Goal: Check status: Check status

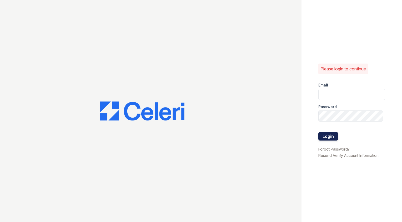
type input "Capitalhills1@cafmanagement.com"
click at [330, 134] on button "Login" at bounding box center [329, 136] width 20 height 8
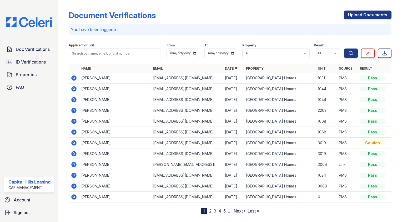
click at [74, 174] on icon at bounding box center [73, 174] width 1 height 1
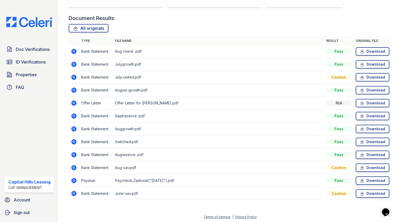
click at [73, 104] on icon at bounding box center [73, 102] width 5 height 5
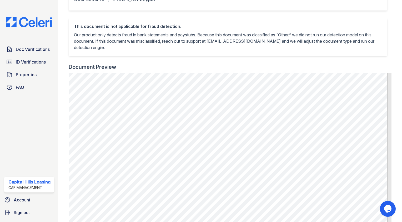
scroll to position [108, 0]
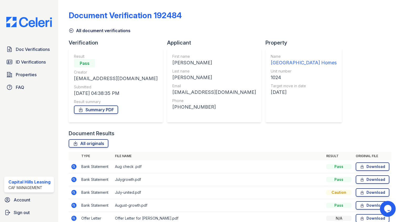
click at [73, 166] on icon at bounding box center [74, 166] width 6 height 6
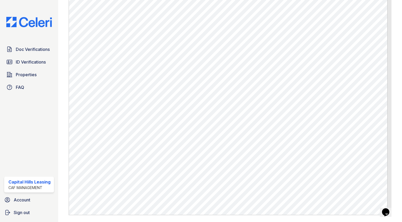
scroll to position [293, 0]
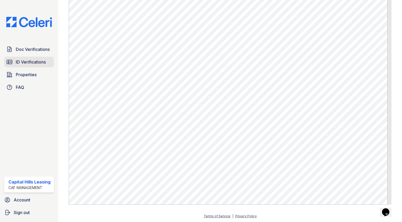
click at [38, 63] on span "ID Verifications" at bounding box center [31, 62] width 30 height 6
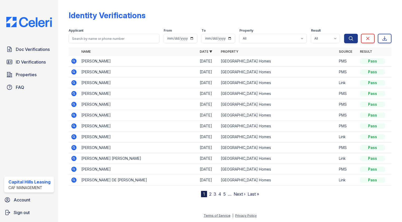
click at [71, 146] on icon at bounding box center [74, 147] width 6 height 6
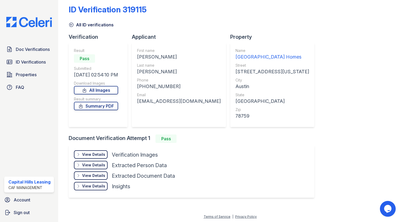
scroll to position [6, 0]
click at [95, 152] on div "View Details" at bounding box center [93, 154] width 23 height 5
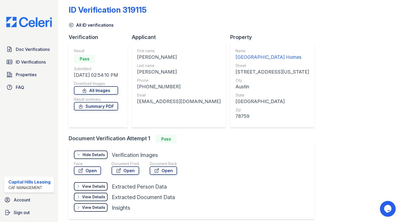
scroll to position [27, 0]
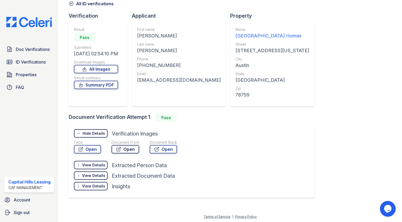
click at [127, 148] on link "Open" at bounding box center [126, 149] width 28 height 8
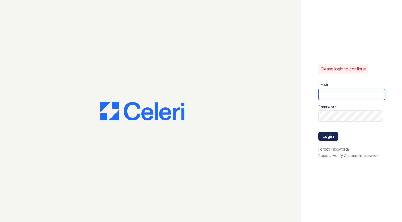
type input "[EMAIL_ADDRESS][DOMAIN_NAME]"
click at [324, 135] on button "Login" at bounding box center [329, 136] width 20 height 8
